Goal: Obtain resource: Download file/media

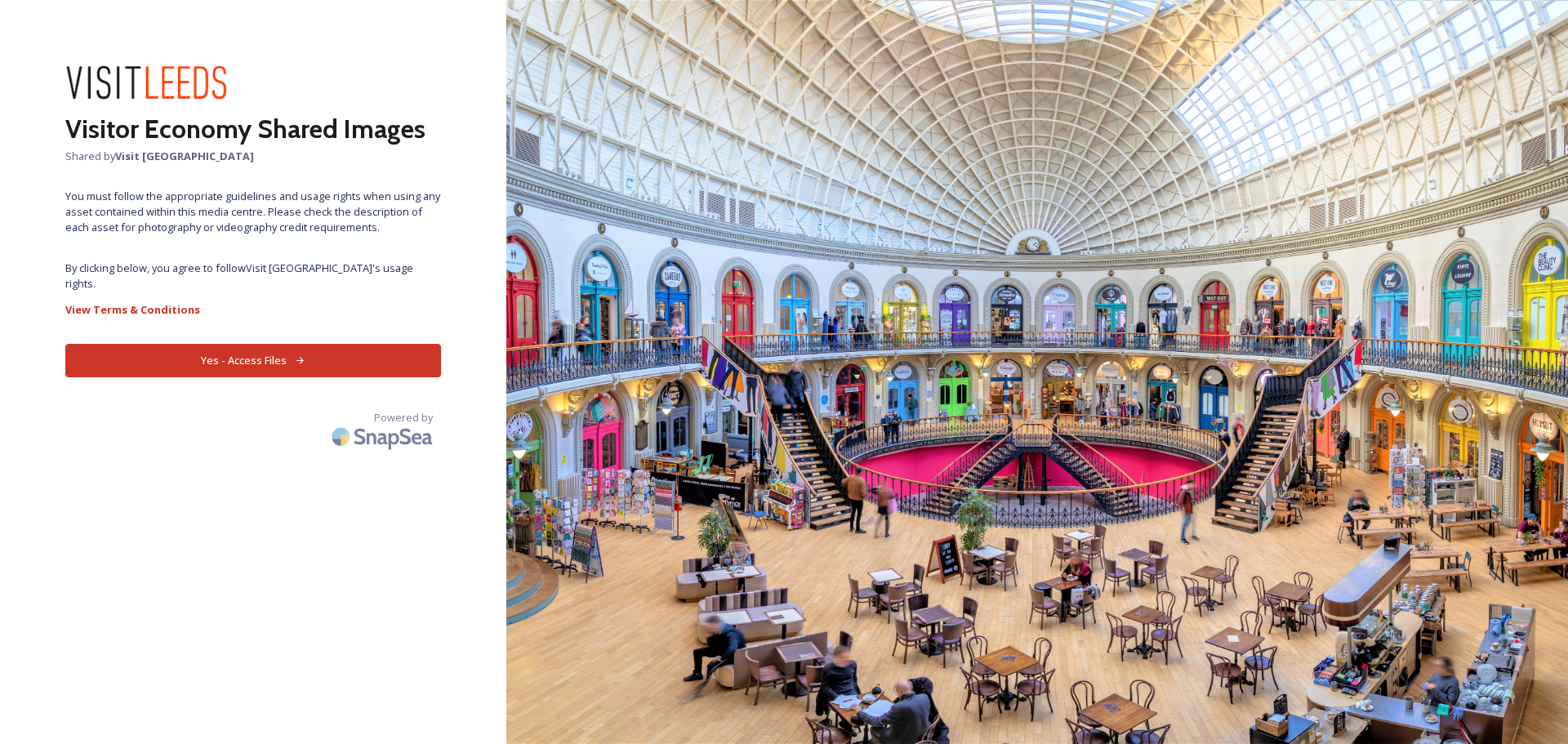
click at [206, 344] on button "Yes - Access Files" at bounding box center [254, 360] width 376 height 33
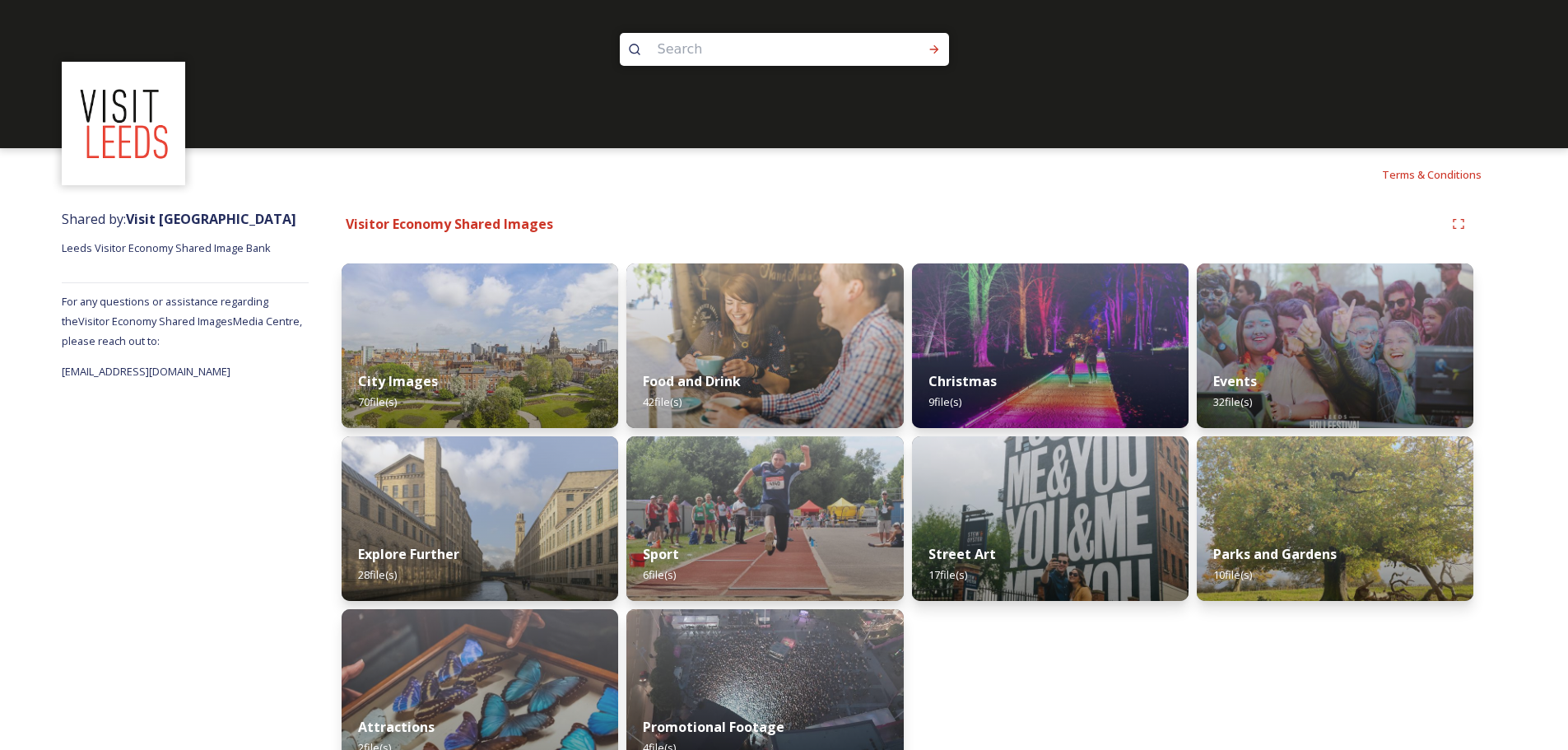
scroll to position [41, 0]
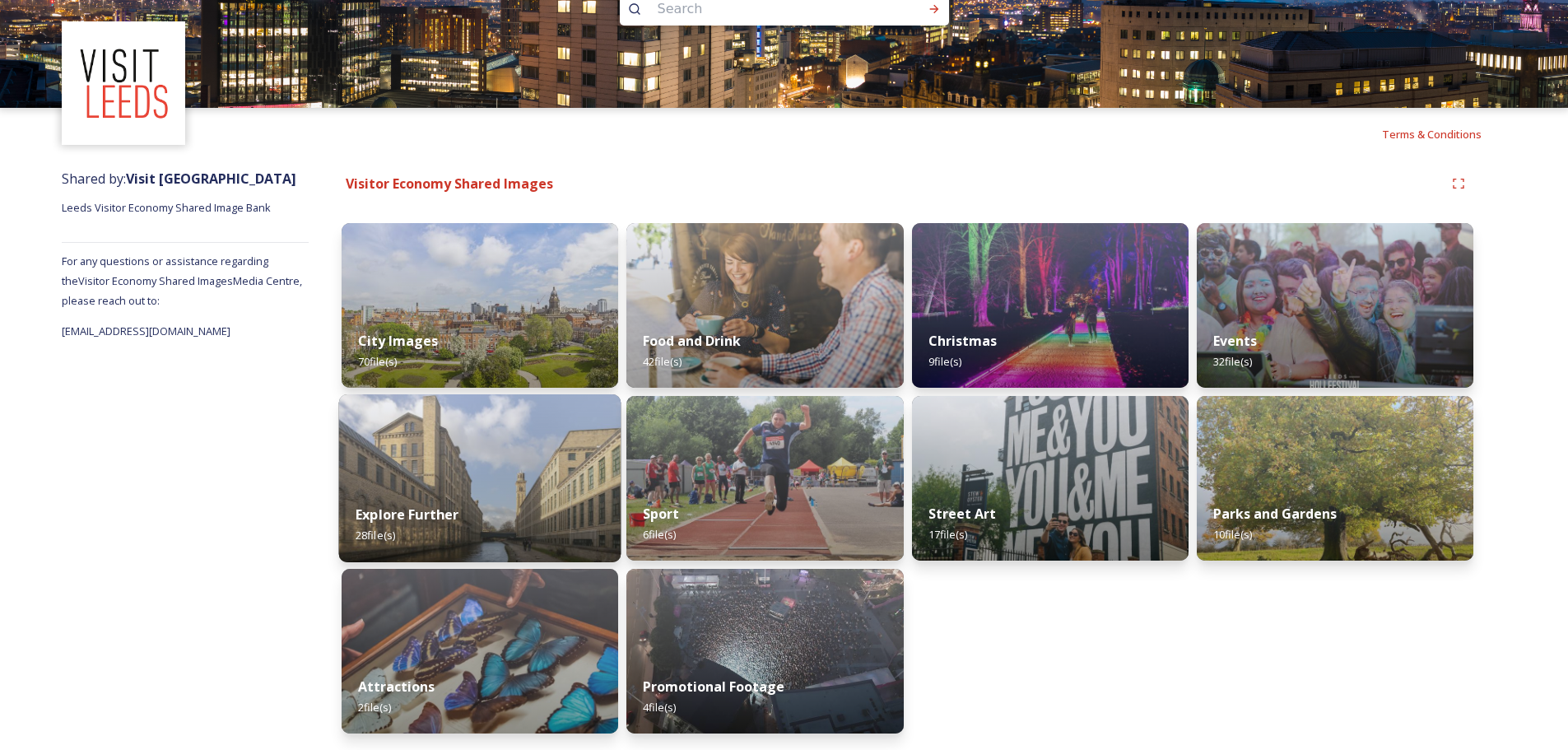
click at [485, 454] on img at bounding box center [480, 478] width 282 height 167
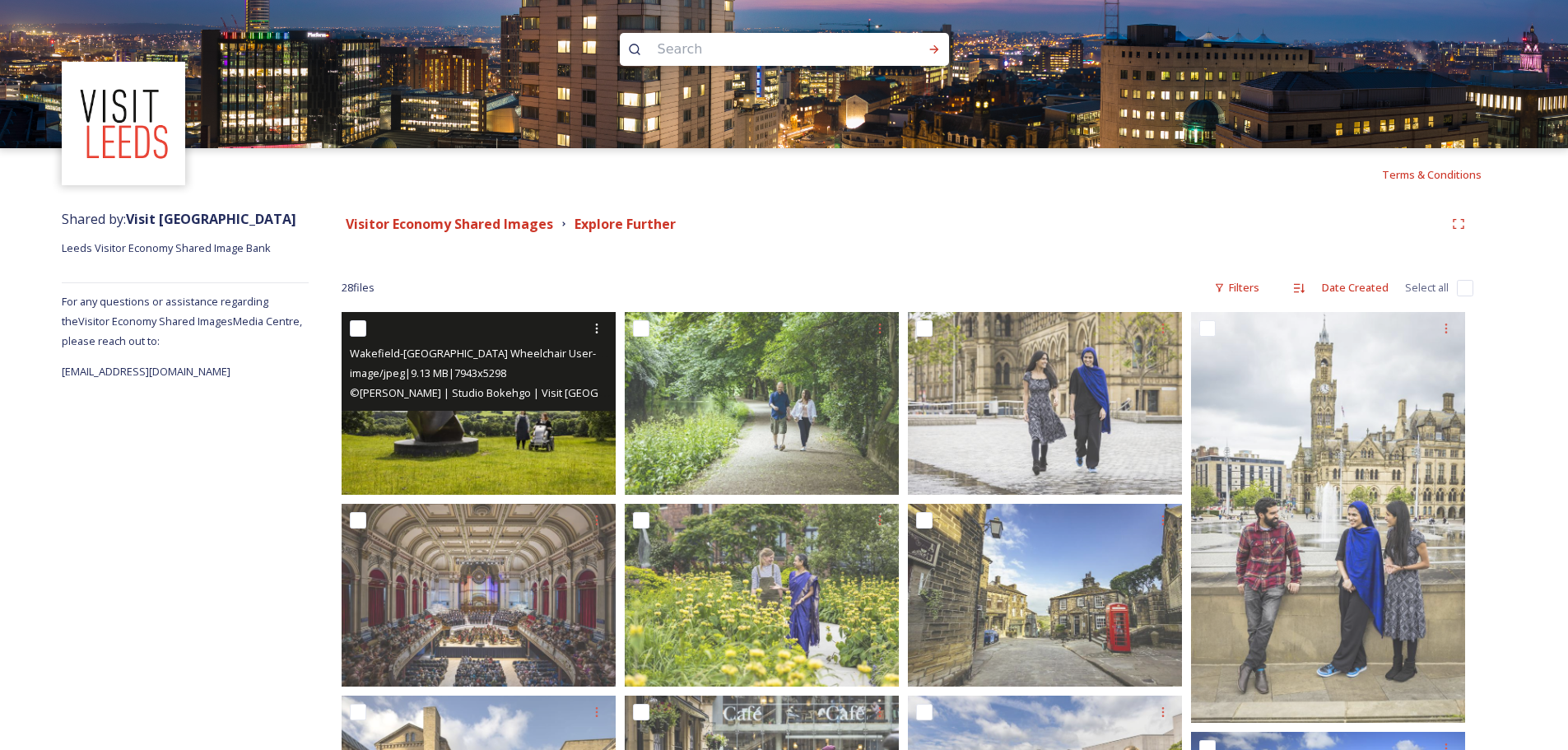
click at [362, 325] on input "checkbox" at bounding box center [358, 328] width 17 height 17
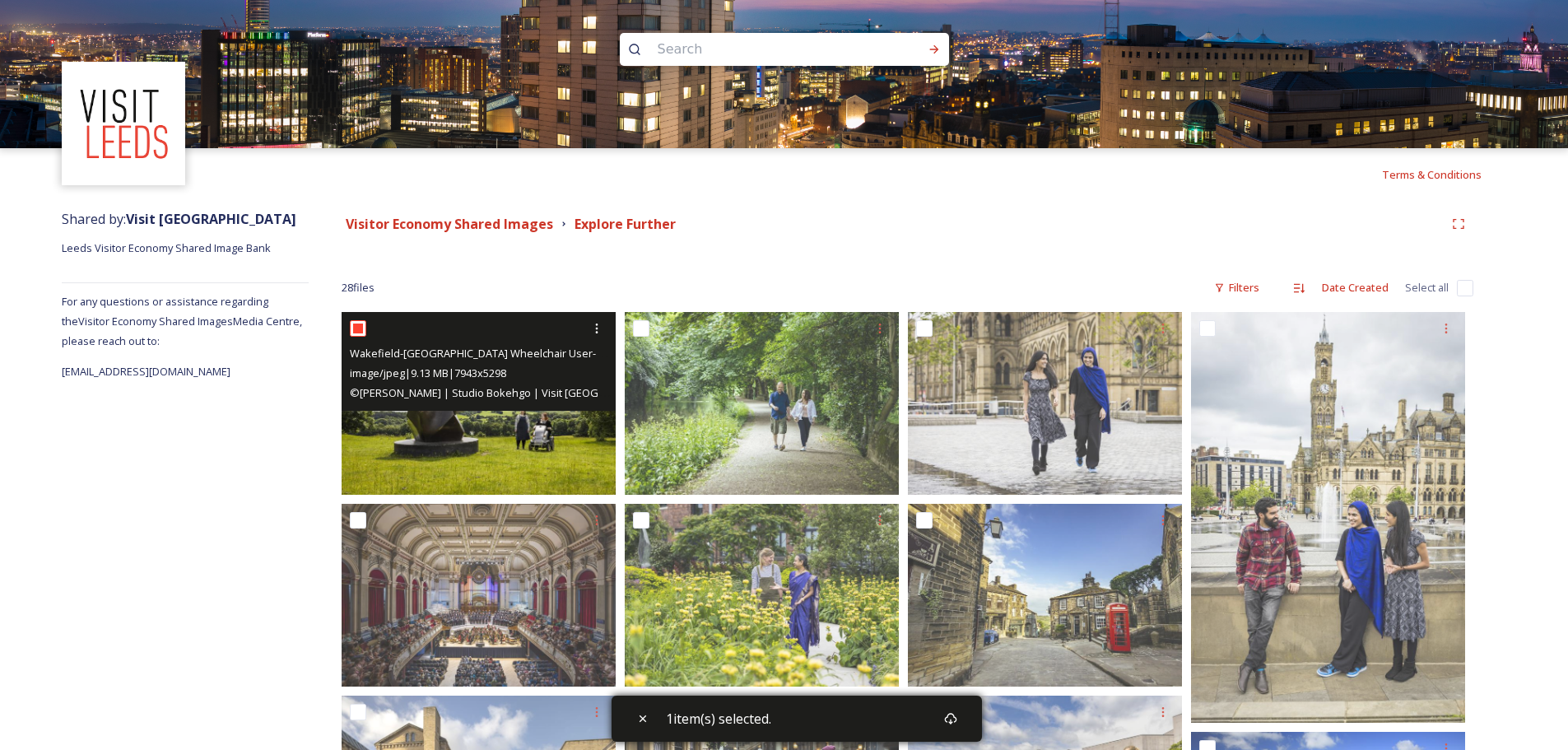
click at [359, 330] on input "checkbox" at bounding box center [358, 328] width 17 height 17
checkbox input "false"
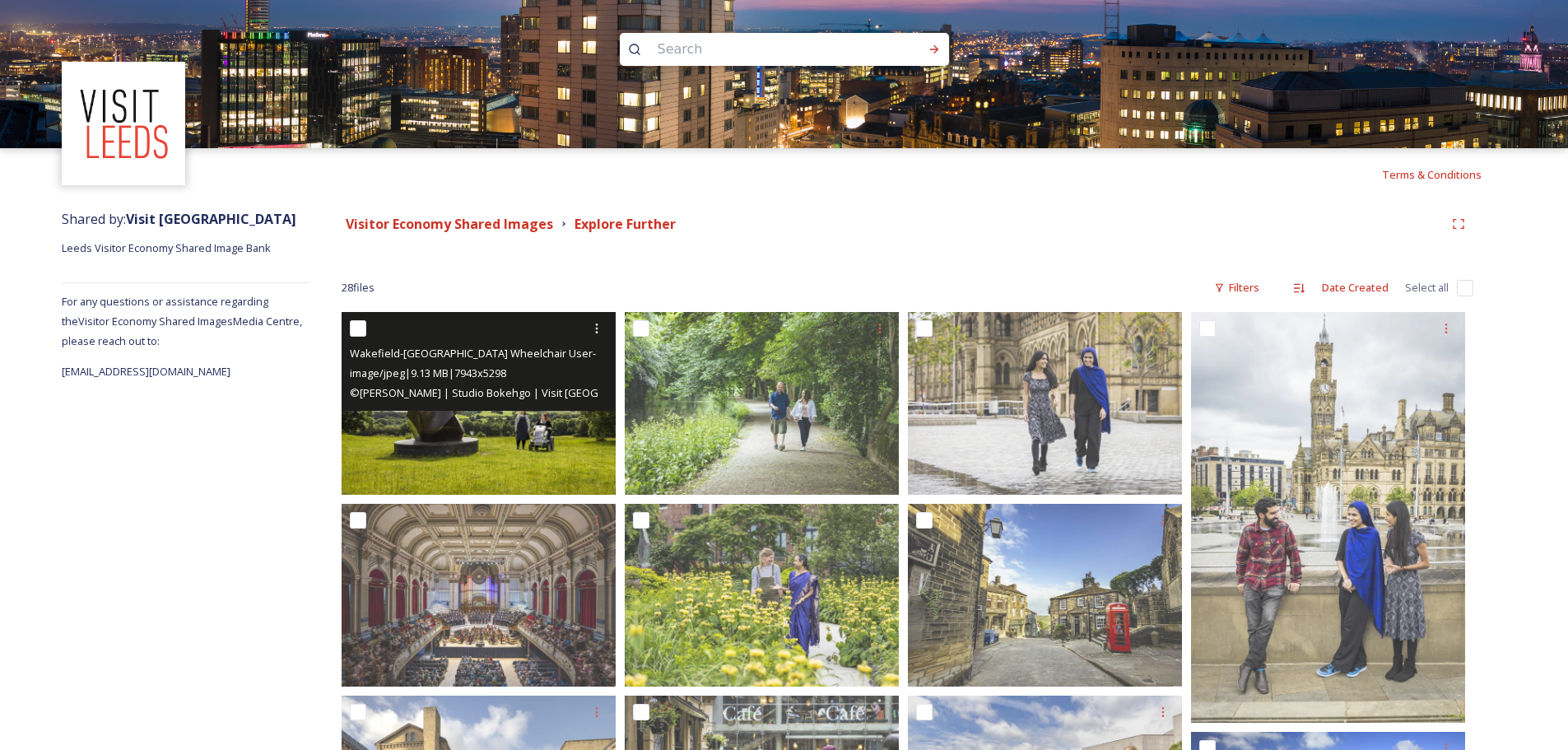
click at [456, 429] on img at bounding box center [478, 403] width 274 height 182
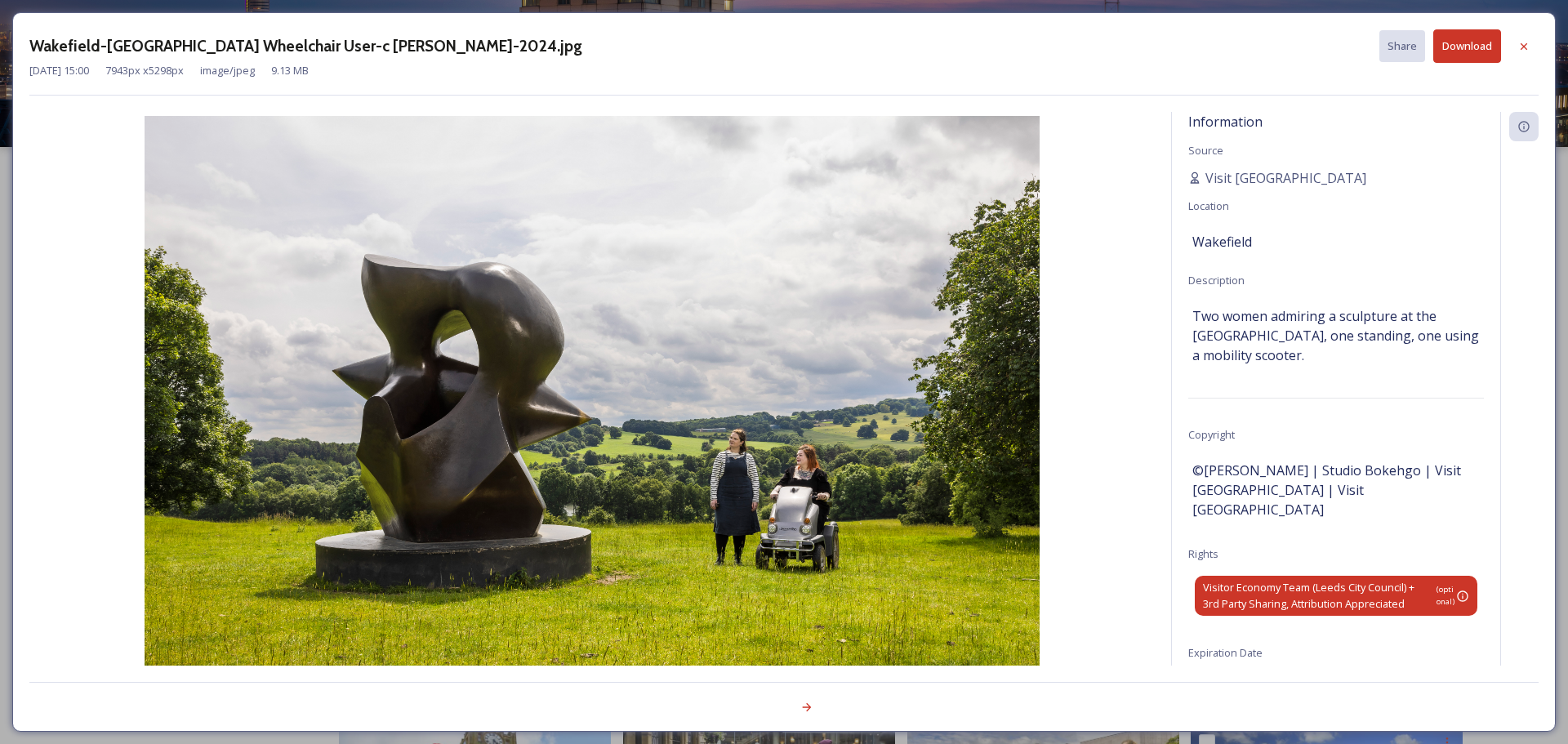
click at [1436, 584] on span "(optional)" at bounding box center [1446, 595] width 19 height 24
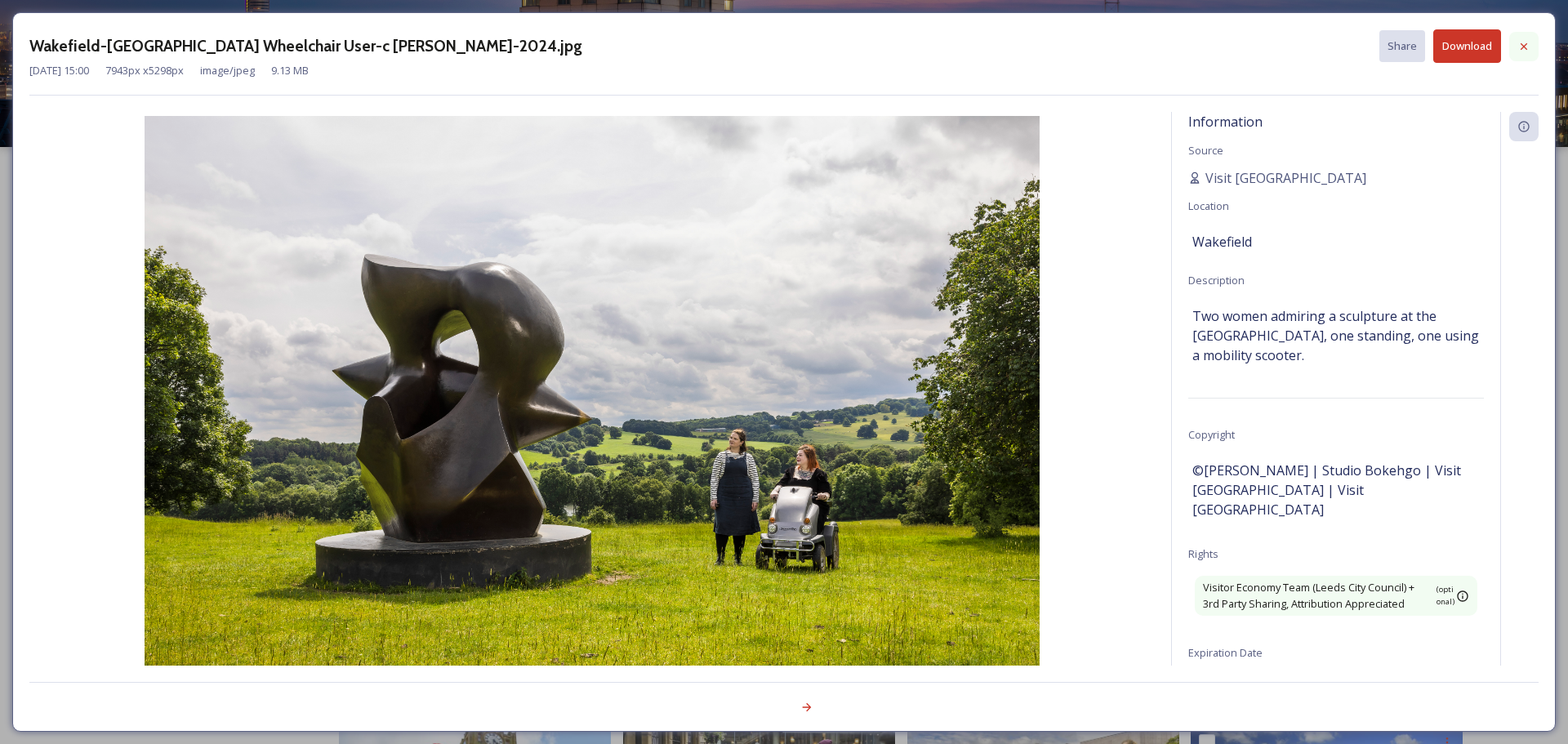
click at [1531, 48] on div at bounding box center [1524, 46] width 30 height 30
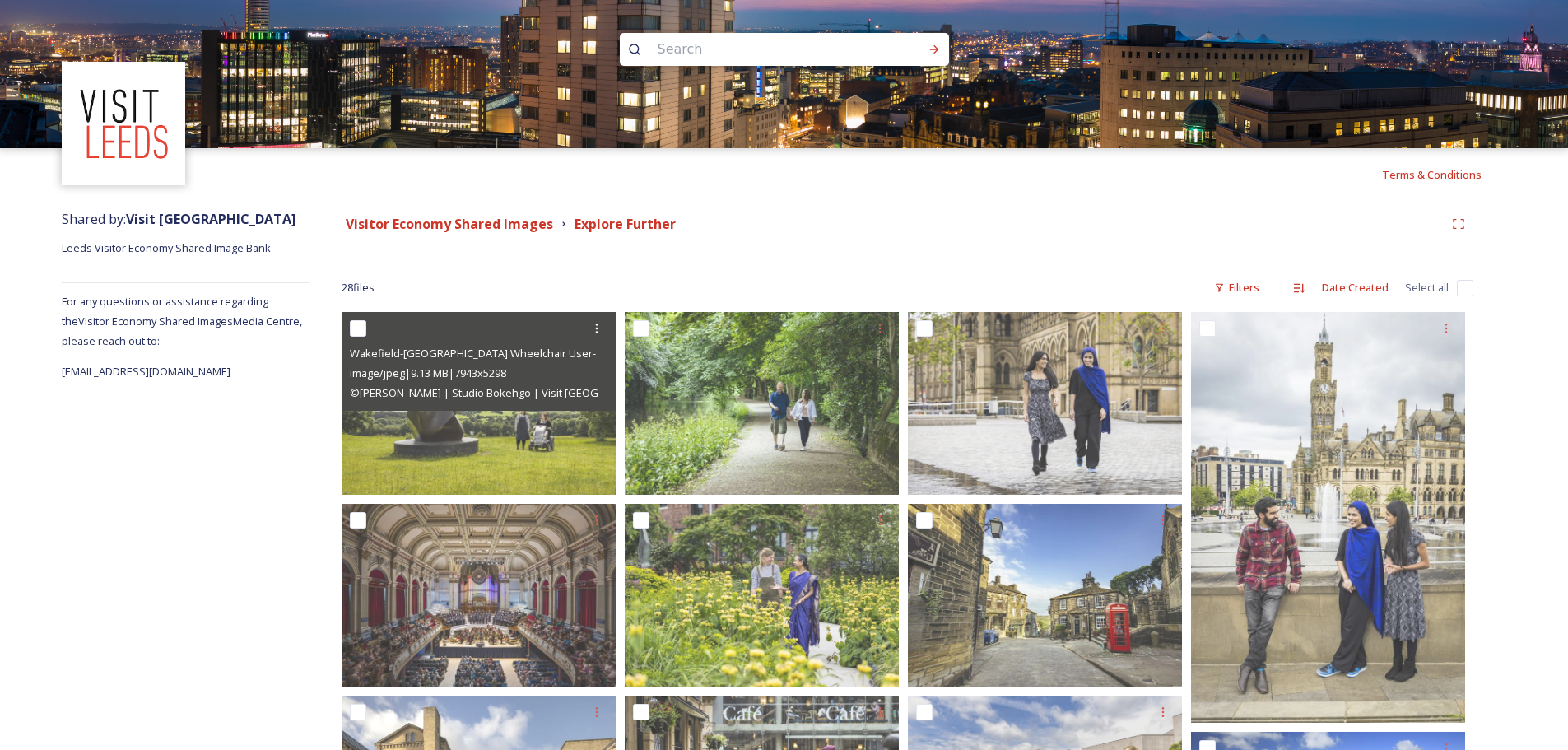
scroll to position [82, 0]
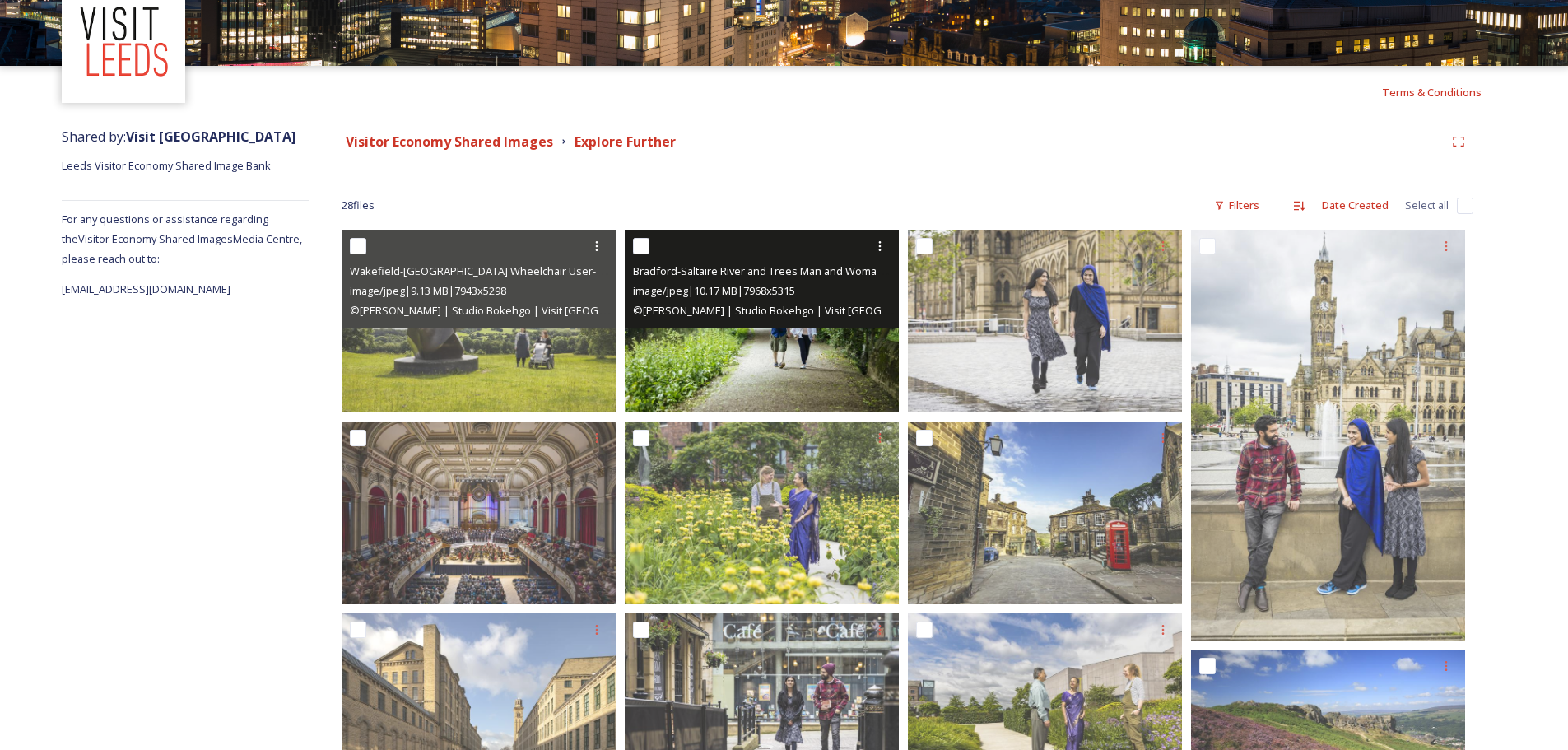
click at [733, 367] on img at bounding box center [762, 321] width 274 height 182
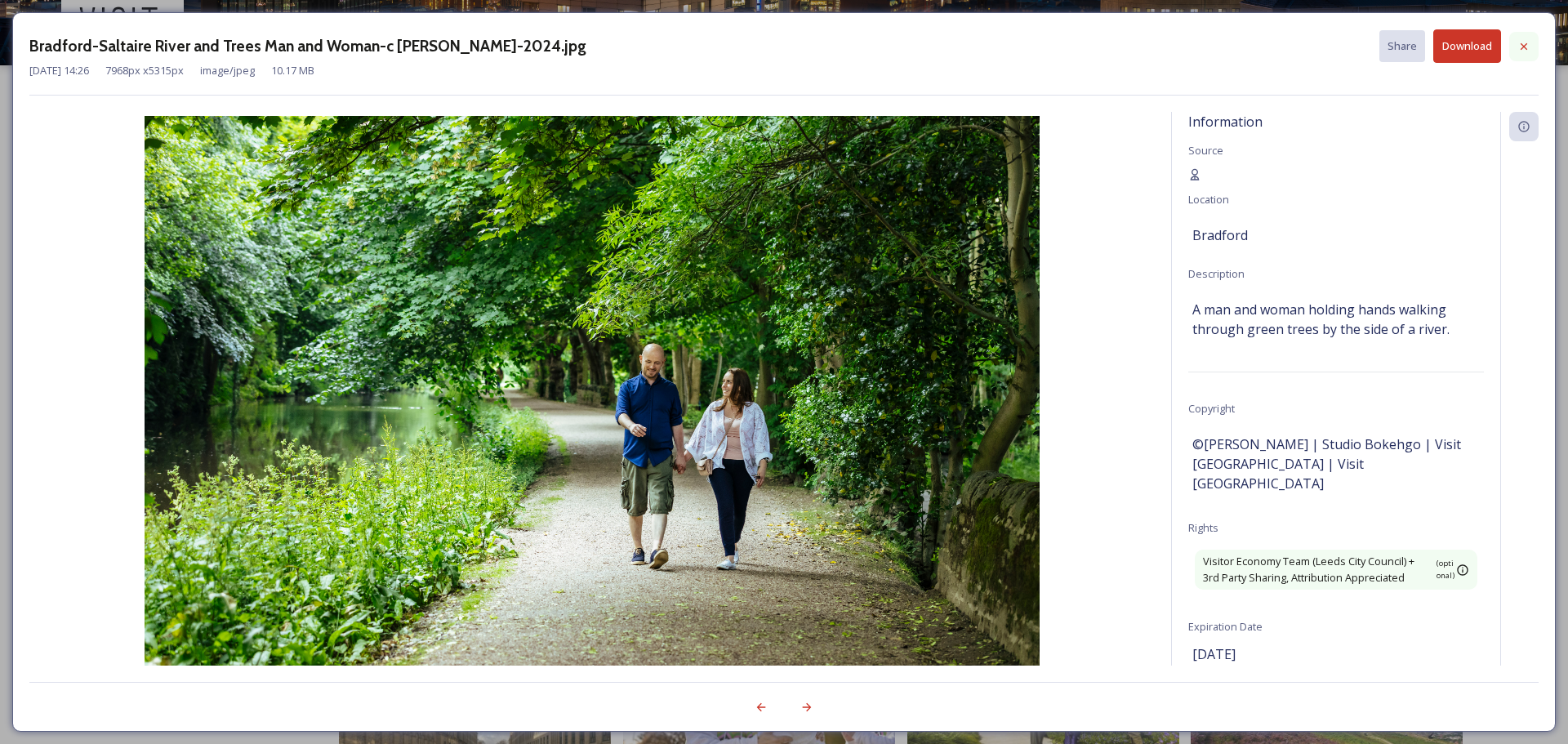
click at [1527, 47] on icon at bounding box center [1523, 46] width 13 height 13
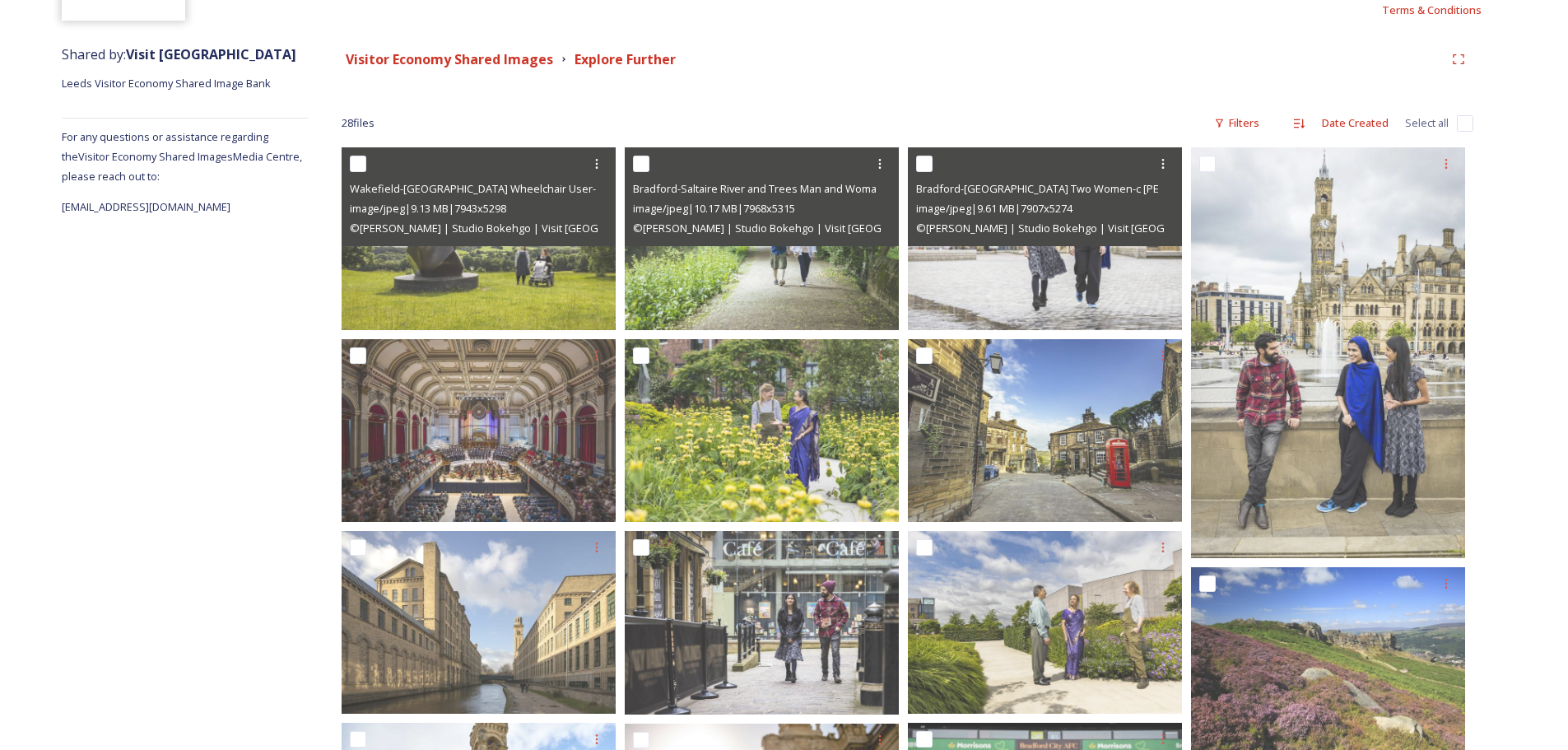
scroll to position [247, 0]
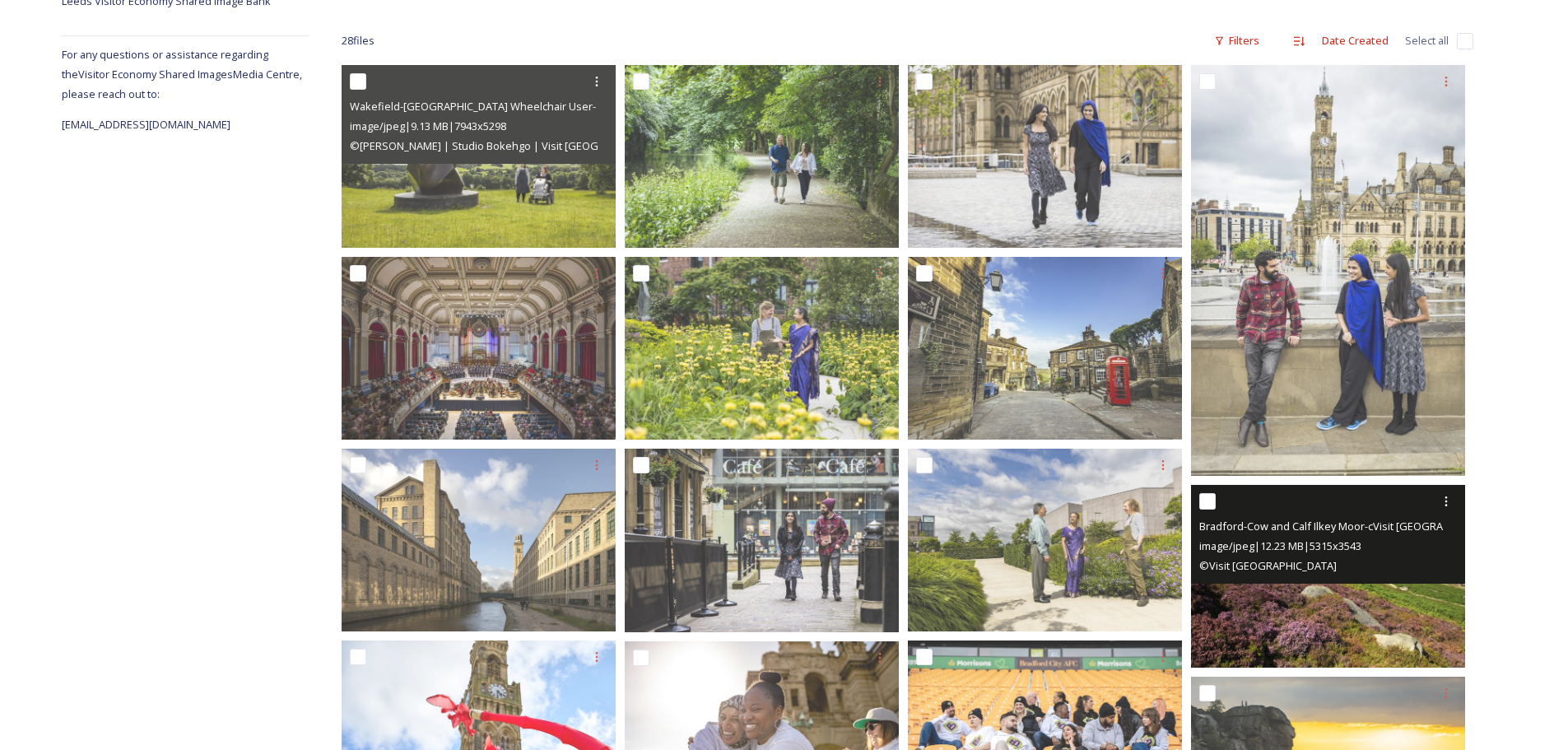
click at [1304, 618] on img at bounding box center [1327, 575] width 274 height 182
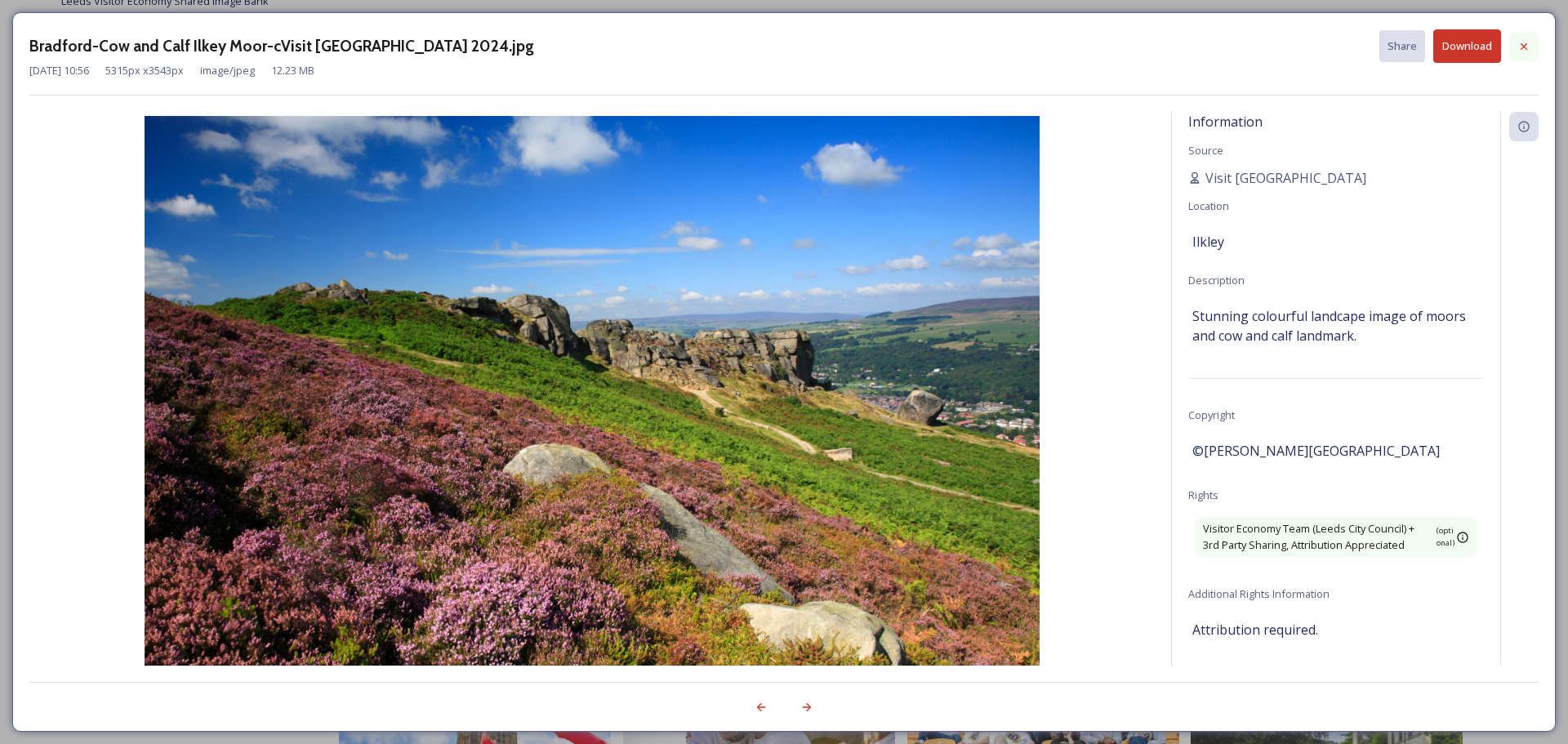
click at [1530, 45] on div at bounding box center [1524, 46] width 30 height 30
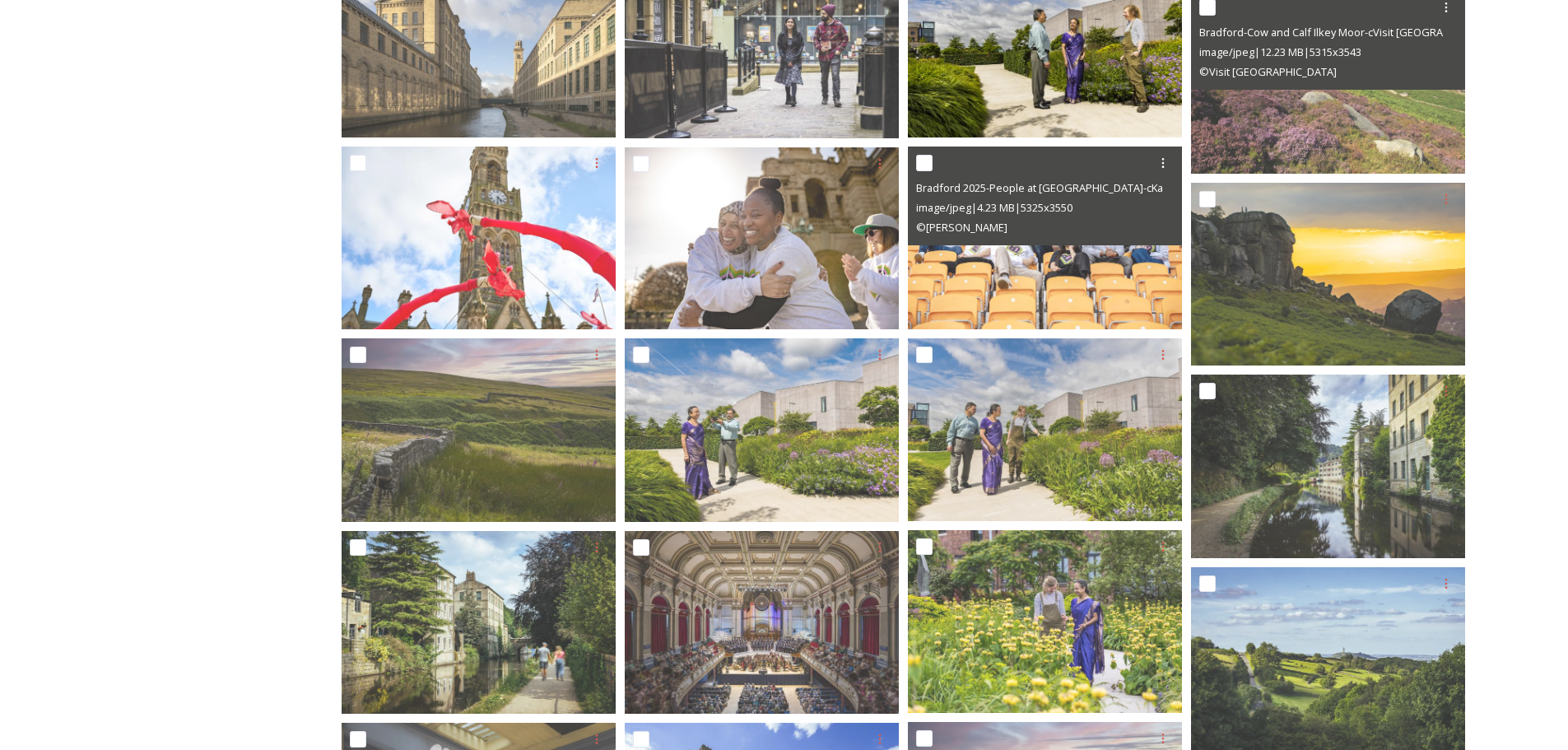
scroll to position [823, 0]
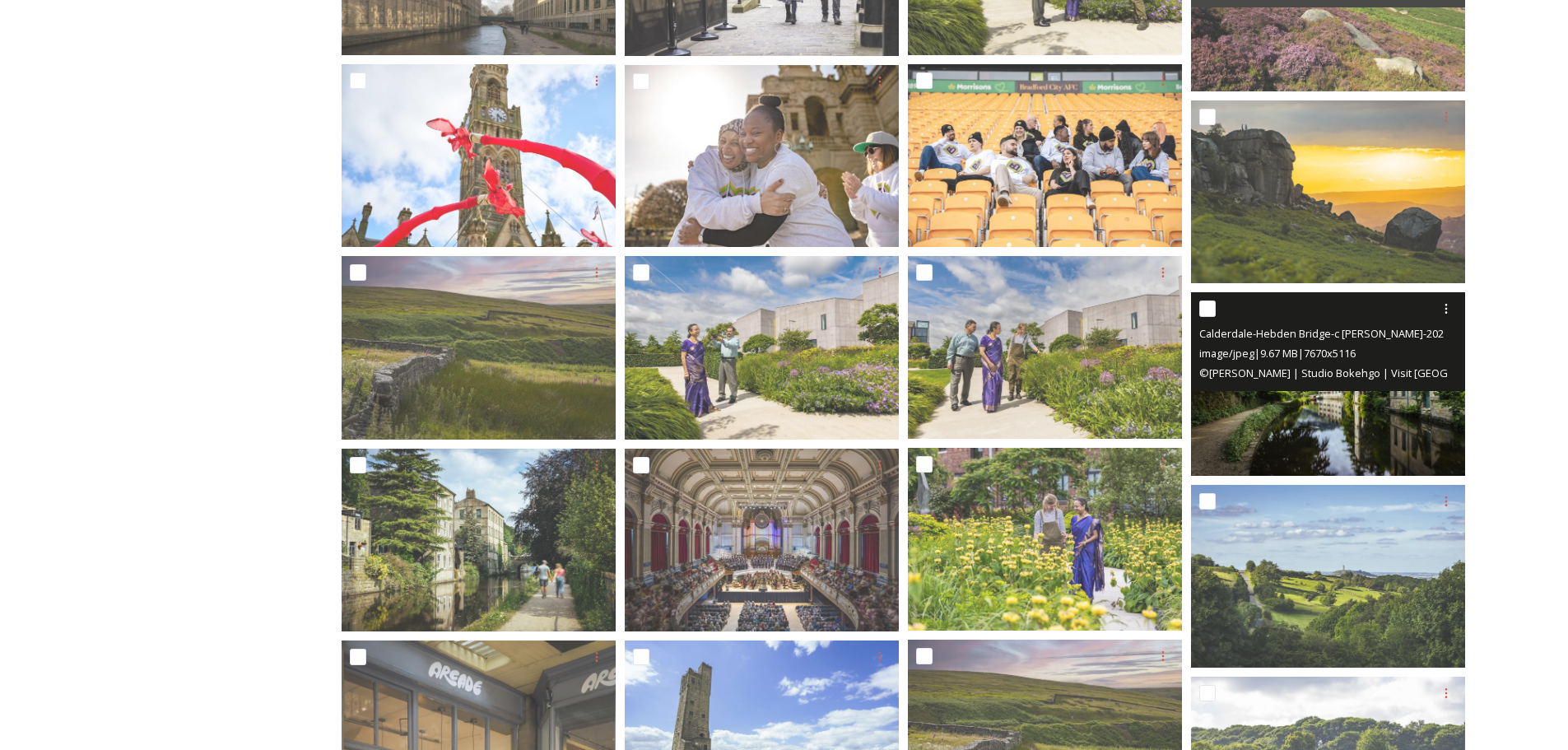
click at [1332, 426] on img at bounding box center [1327, 382] width 274 height 182
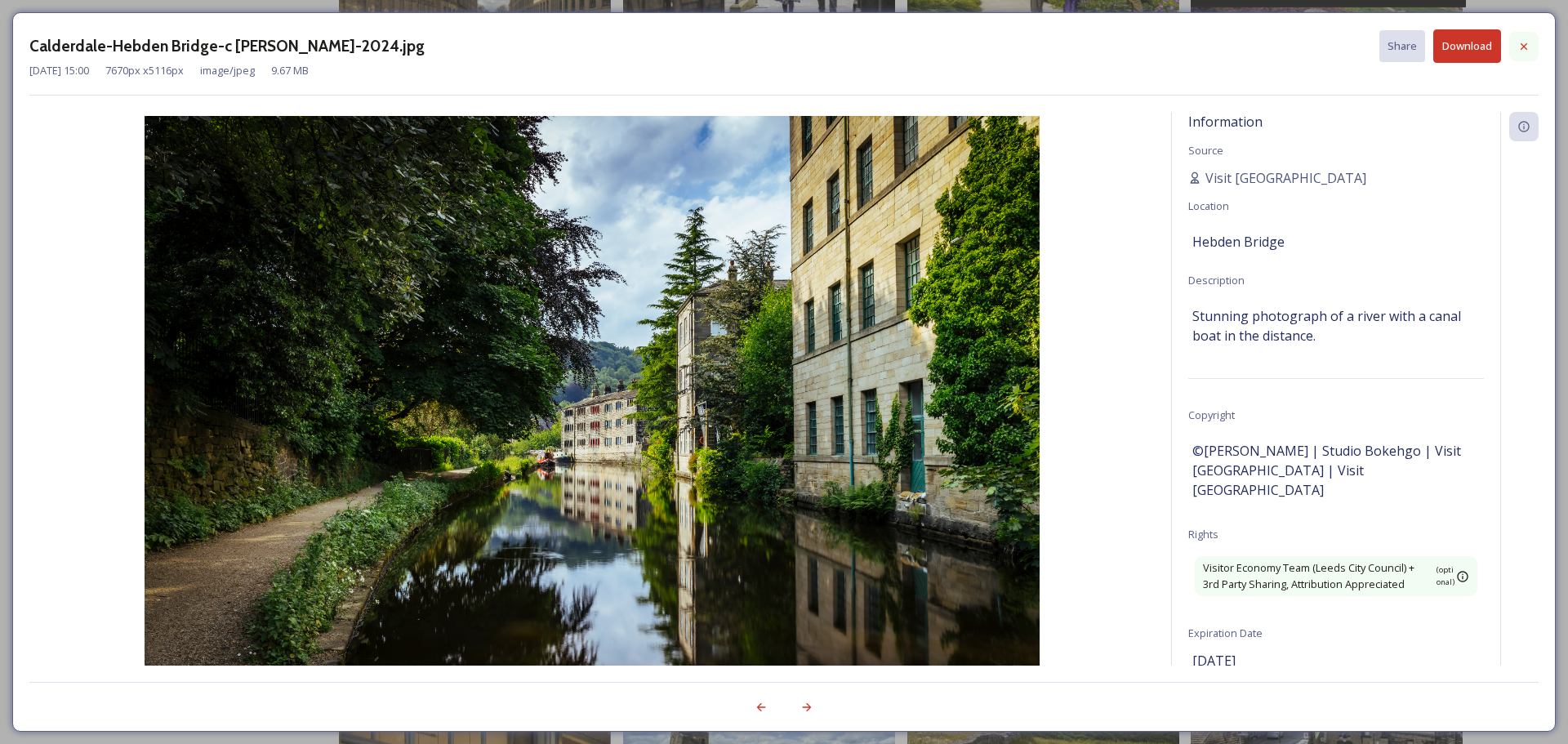
click at [1523, 48] on icon at bounding box center [1523, 46] width 13 height 13
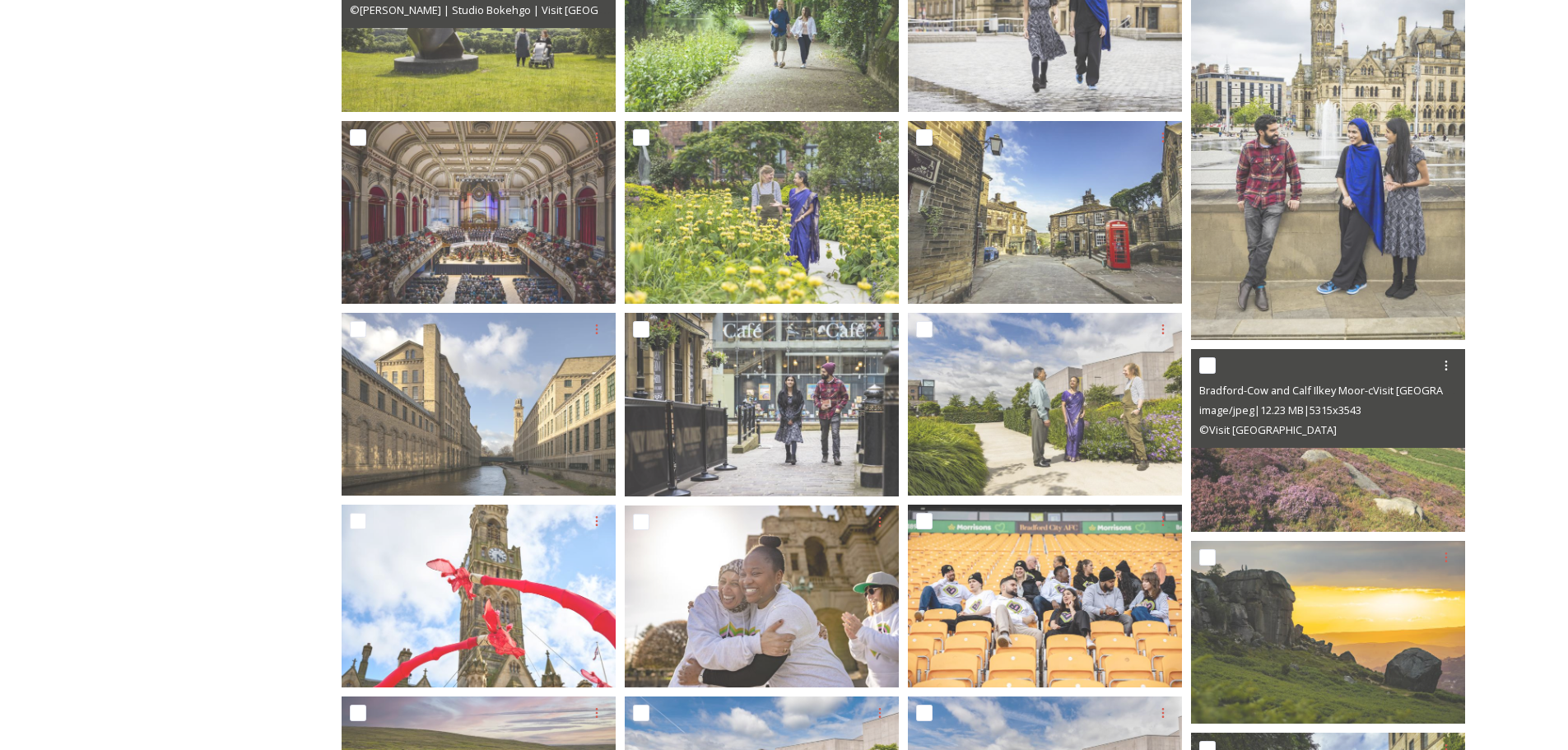
scroll to position [136, 0]
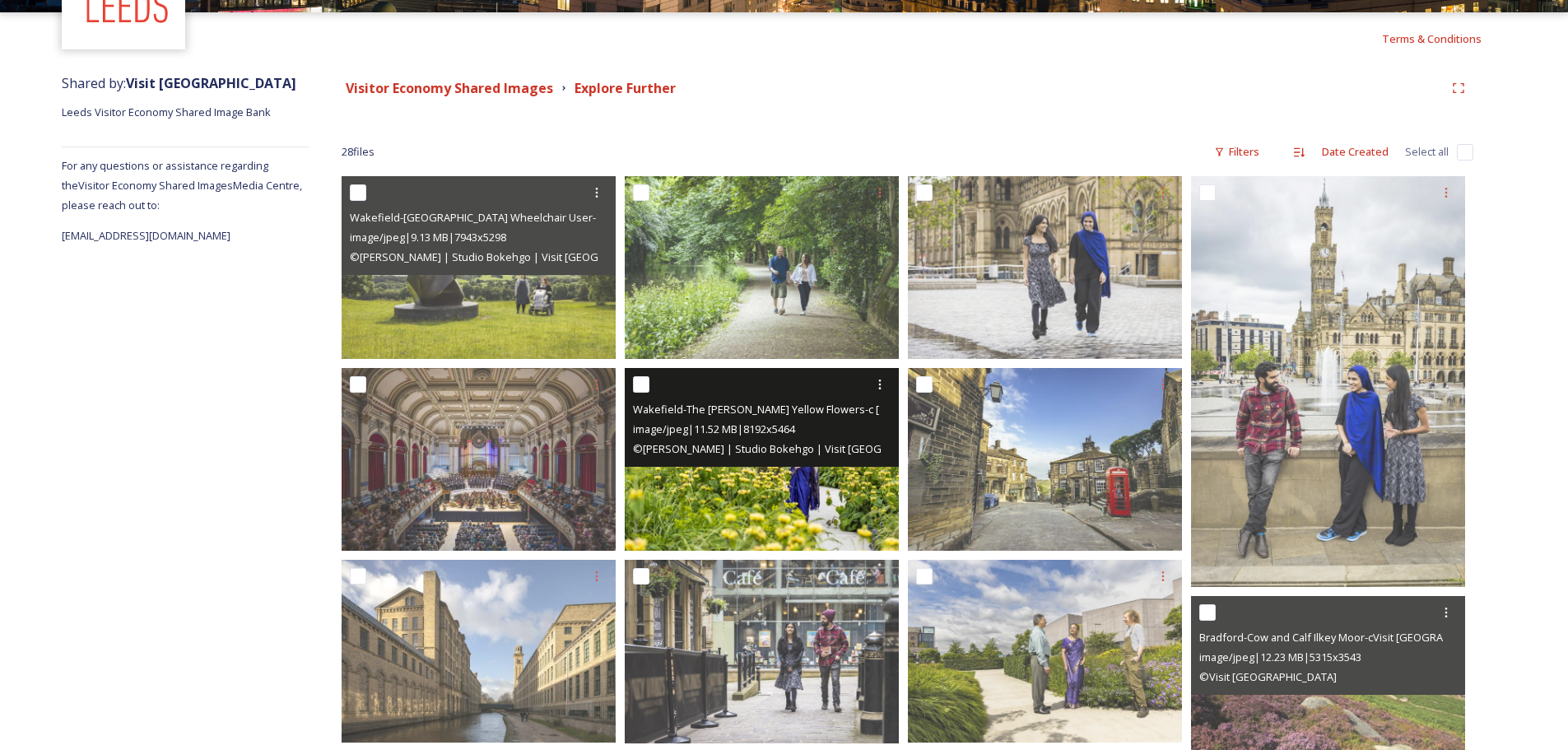
click at [740, 489] on img at bounding box center [762, 458] width 274 height 182
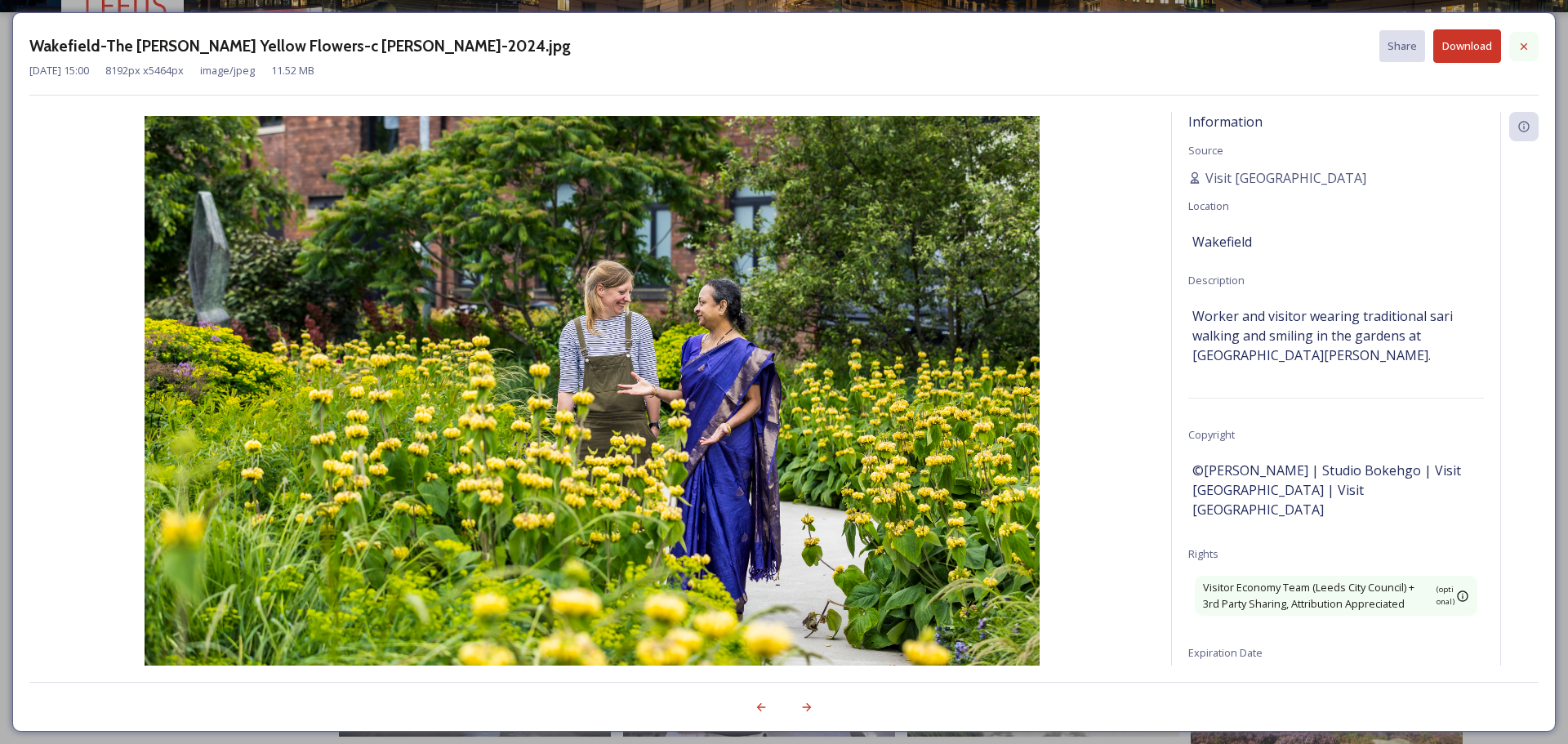
click at [1523, 45] on icon at bounding box center [1523, 45] width 6 height 6
